Goal: Check status

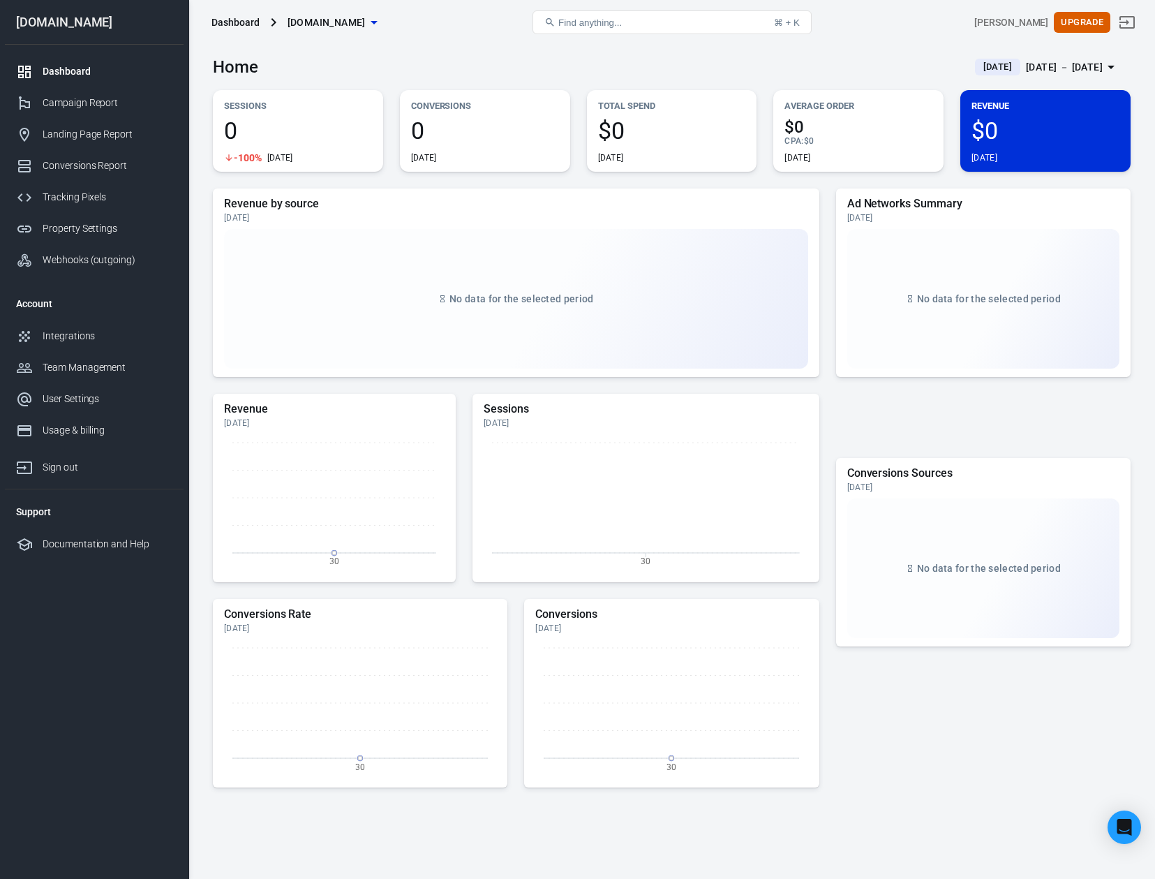
click at [461, 117] on div "Conversions 0 [DATE]" at bounding box center [485, 131] width 170 height 82
